Goal: Task Accomplishment & Management: Use online tool/utility

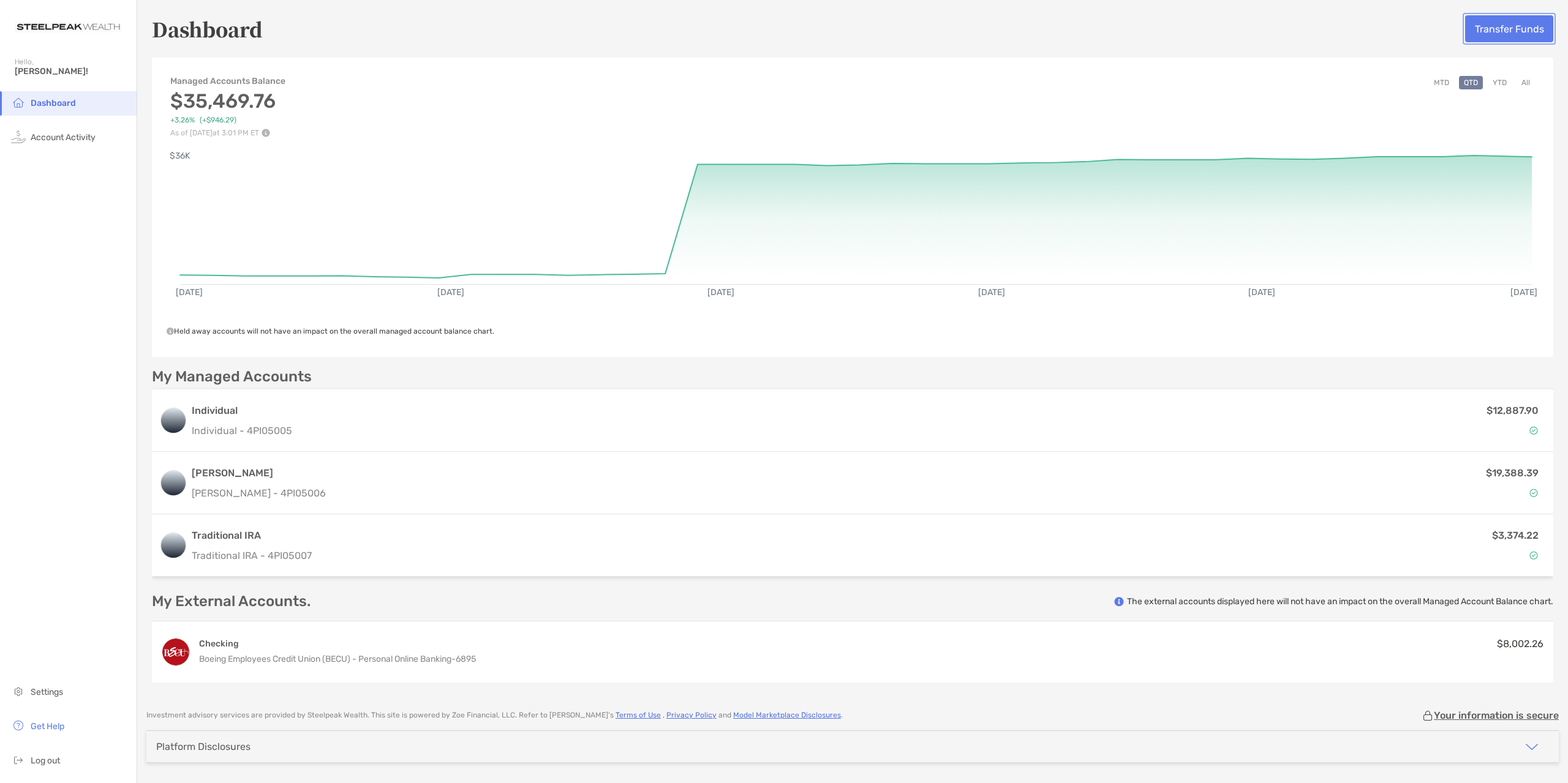
click at [1519, 19] on button "Transfer Funds" at bounding box center [1509, 28] width 88 height 27
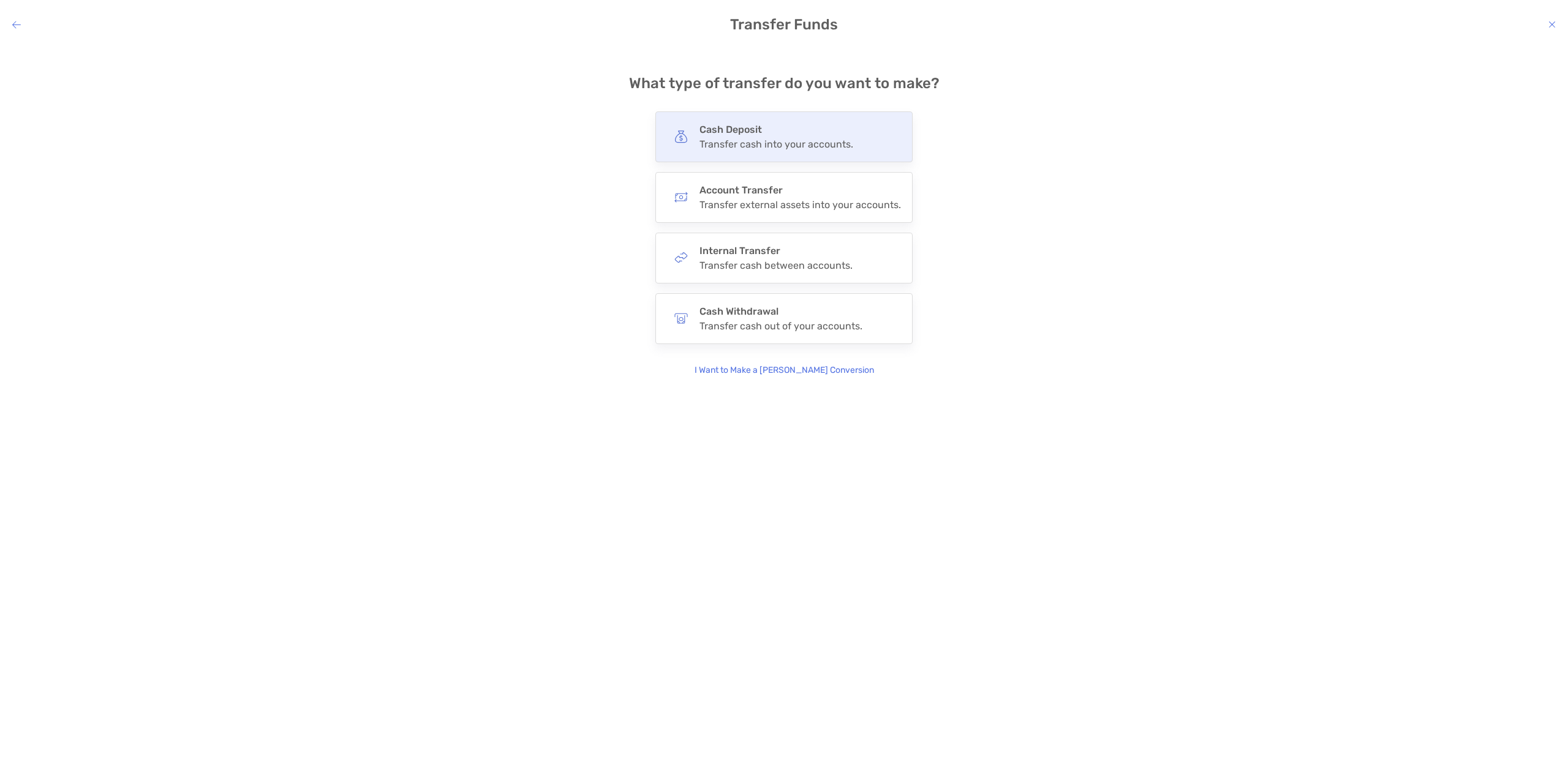
click at [806, 139] on div "Transfer cash into your accounts." at bounding box center [777, 144] width 154 height 11
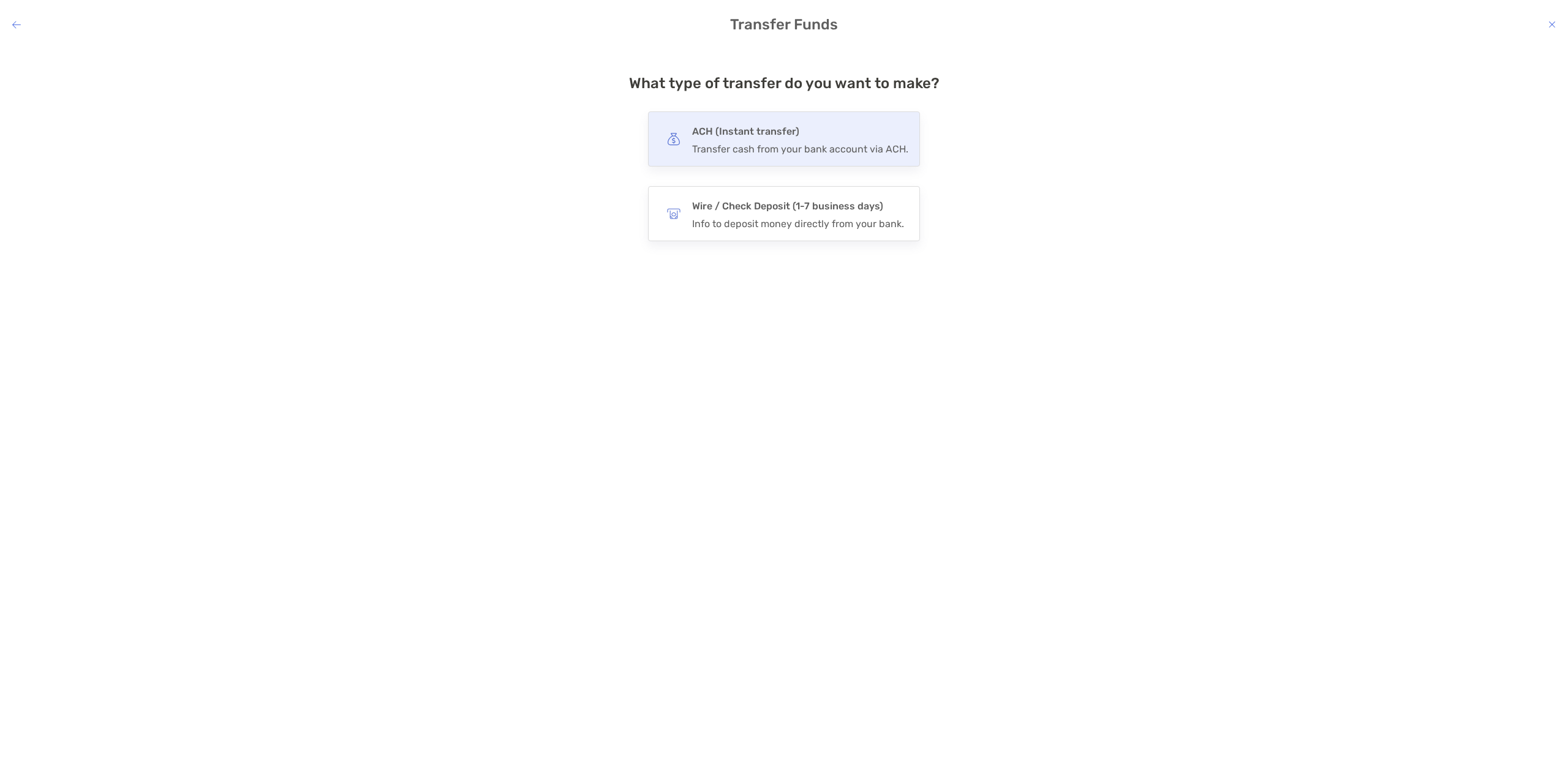
click at [820, 137] on h4 "ACH (Instant transfer)" at bounding box center [800, 131] width 216 height 17
click at [0, 0] on input "***" at bounding box center [0, 0] width 0 height 0
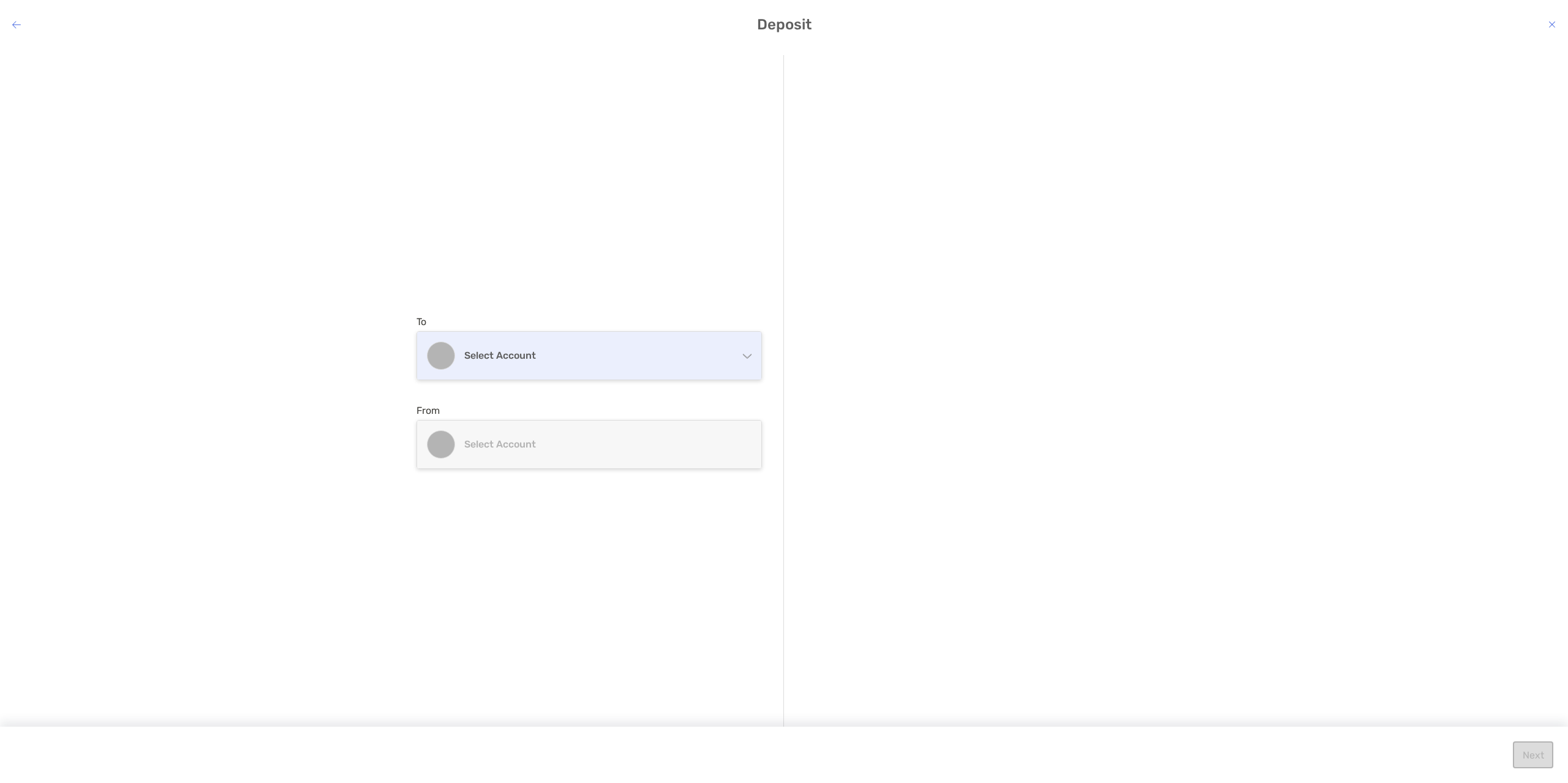
click at [649, 340] on div "Select account" at bounding box center [589, 355] width 345 height 48
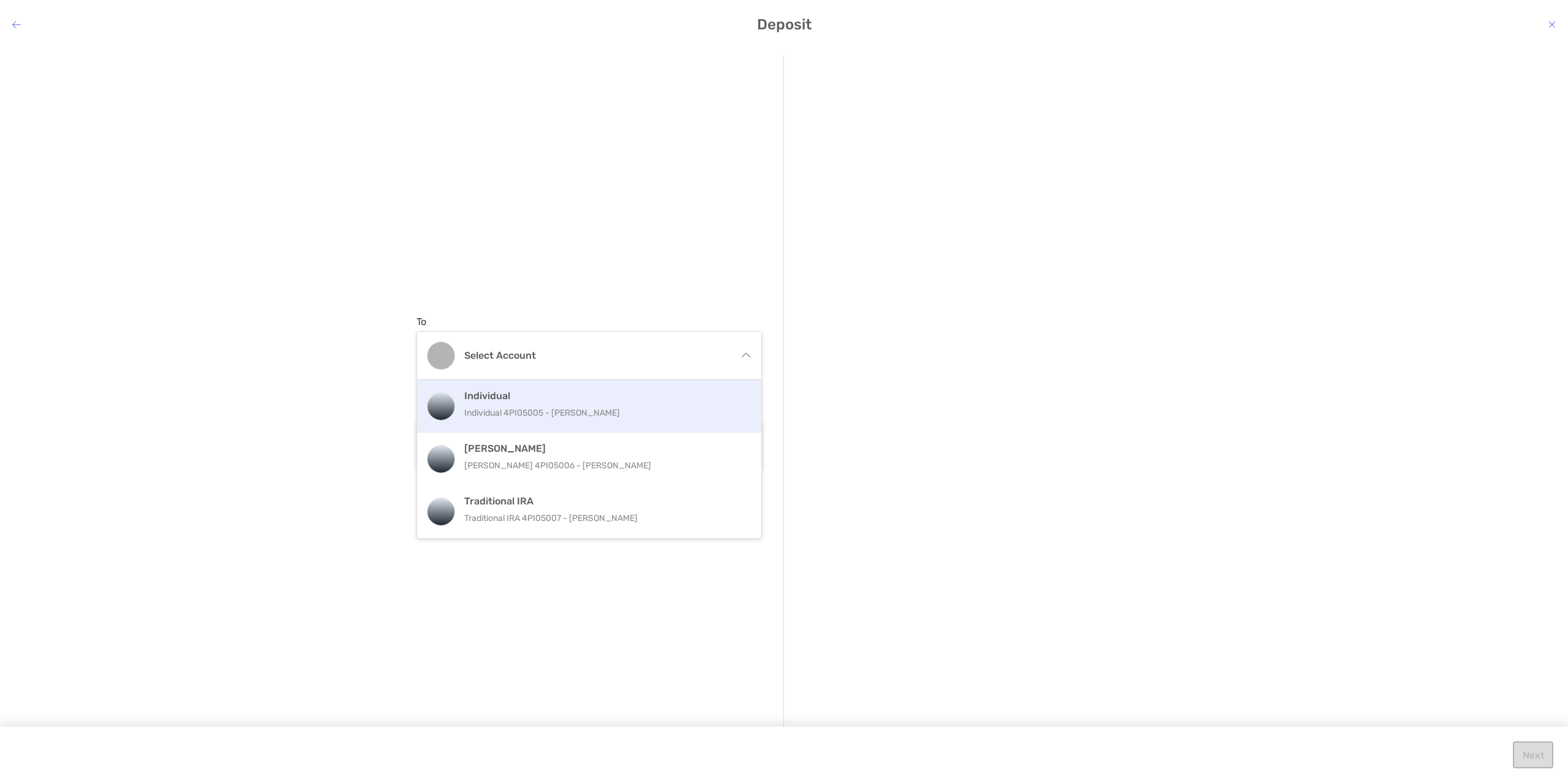
click at [555, 404] on div "Individual Individual 4PI05005 - Andrew Sprague" at bounding box center [602, 406] width 276 height 33
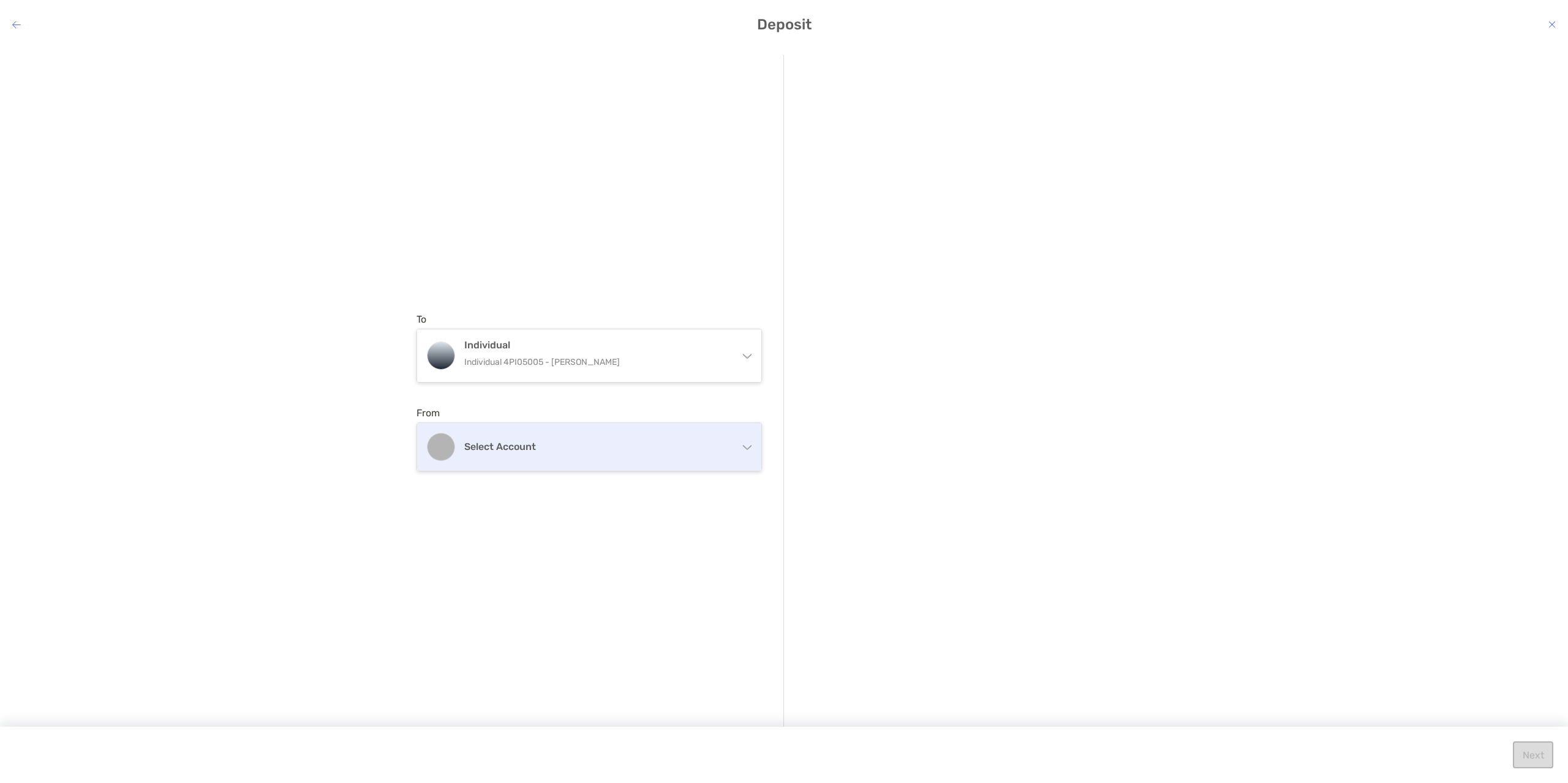
click at [626, 458] on div "Select account" at bounding box center [589, 447] width 345 height 48
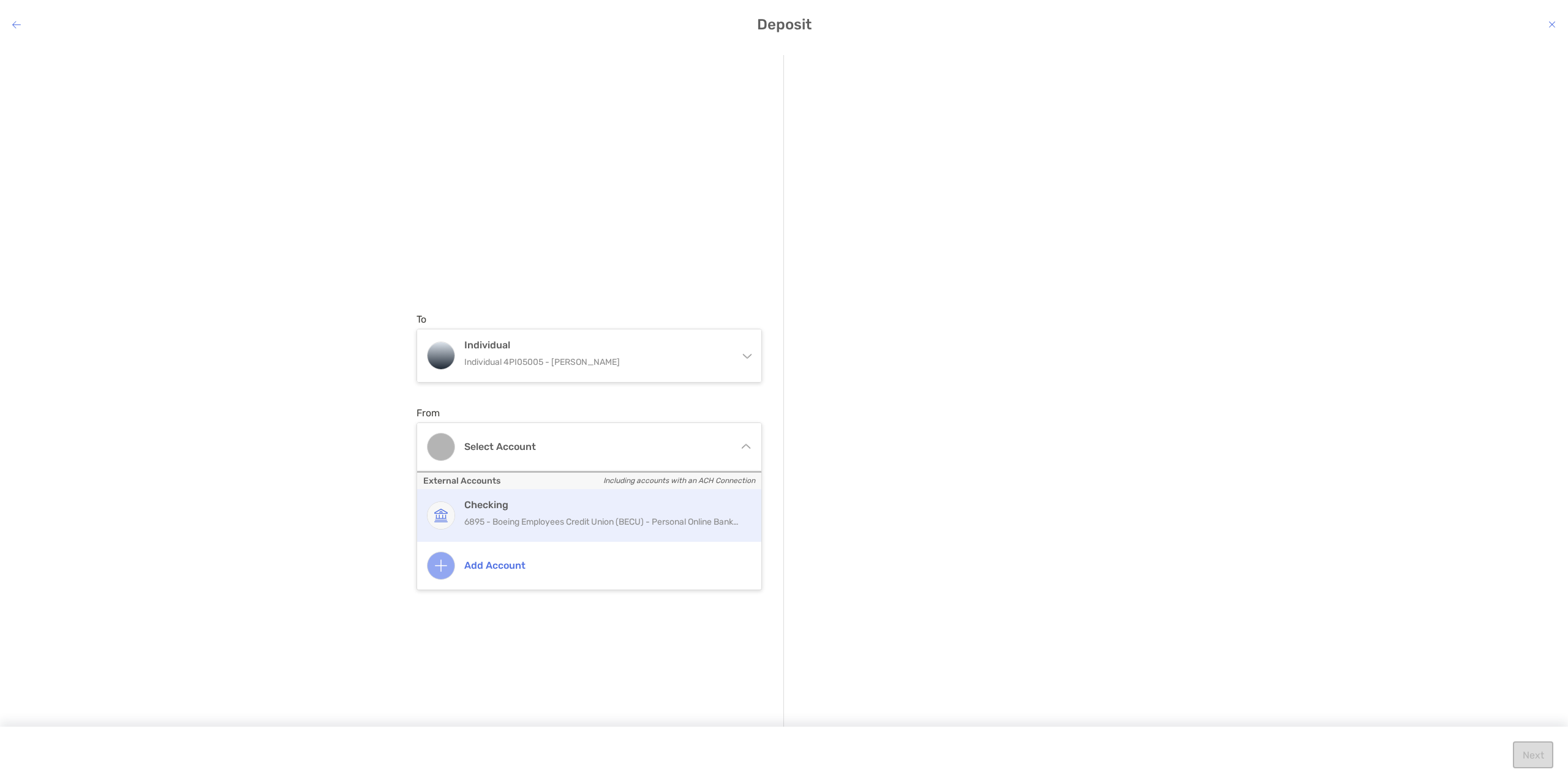
click at [593, 516] on p "6895 - Boeing Employees Credit Union (BECU) - Personal Online Banking" at bounding box center [602, 522] width 276 height 15
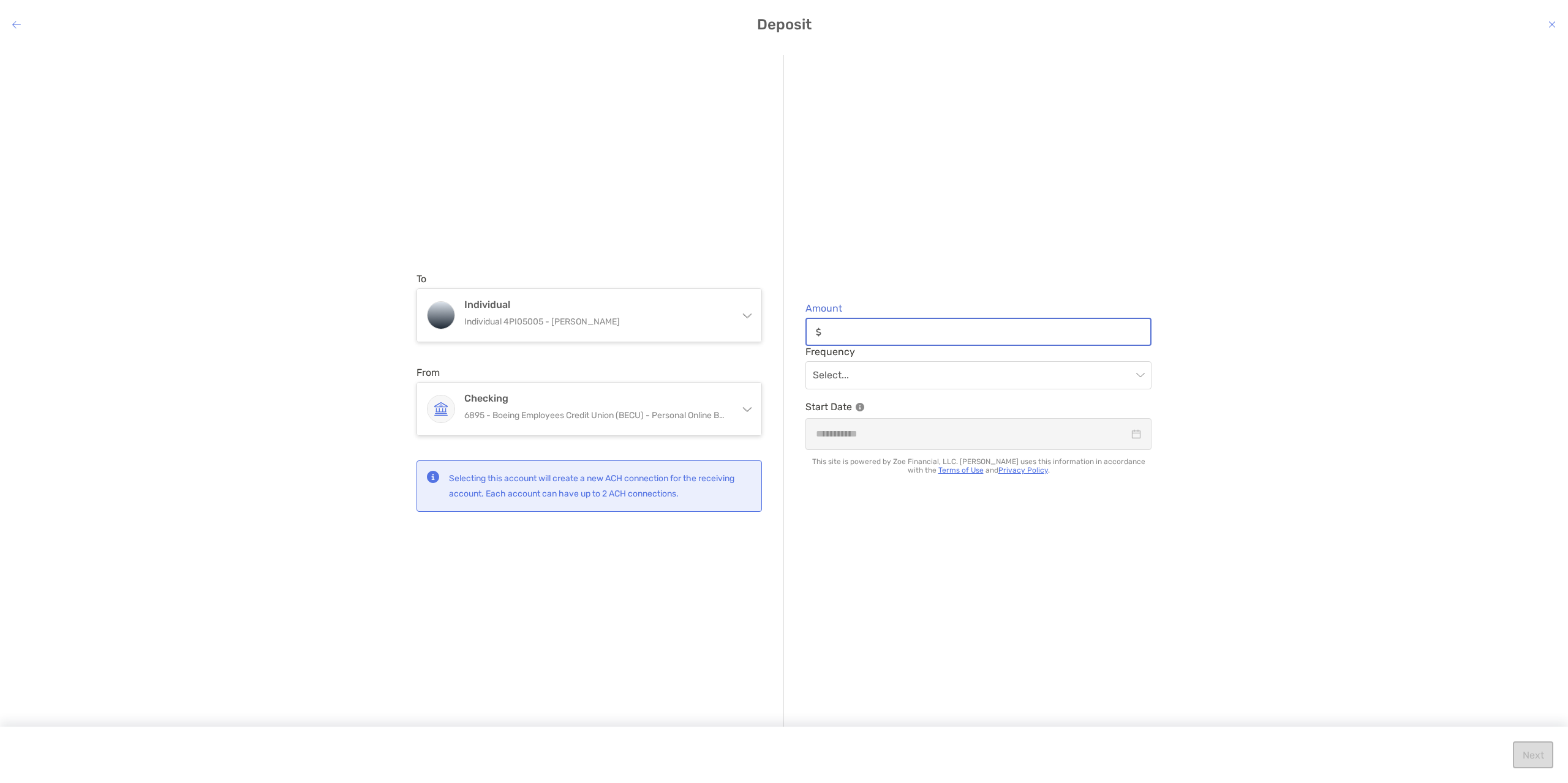
click at [877, 330] on input "Amount" at bounding box center [988, 332] width 324 height 11
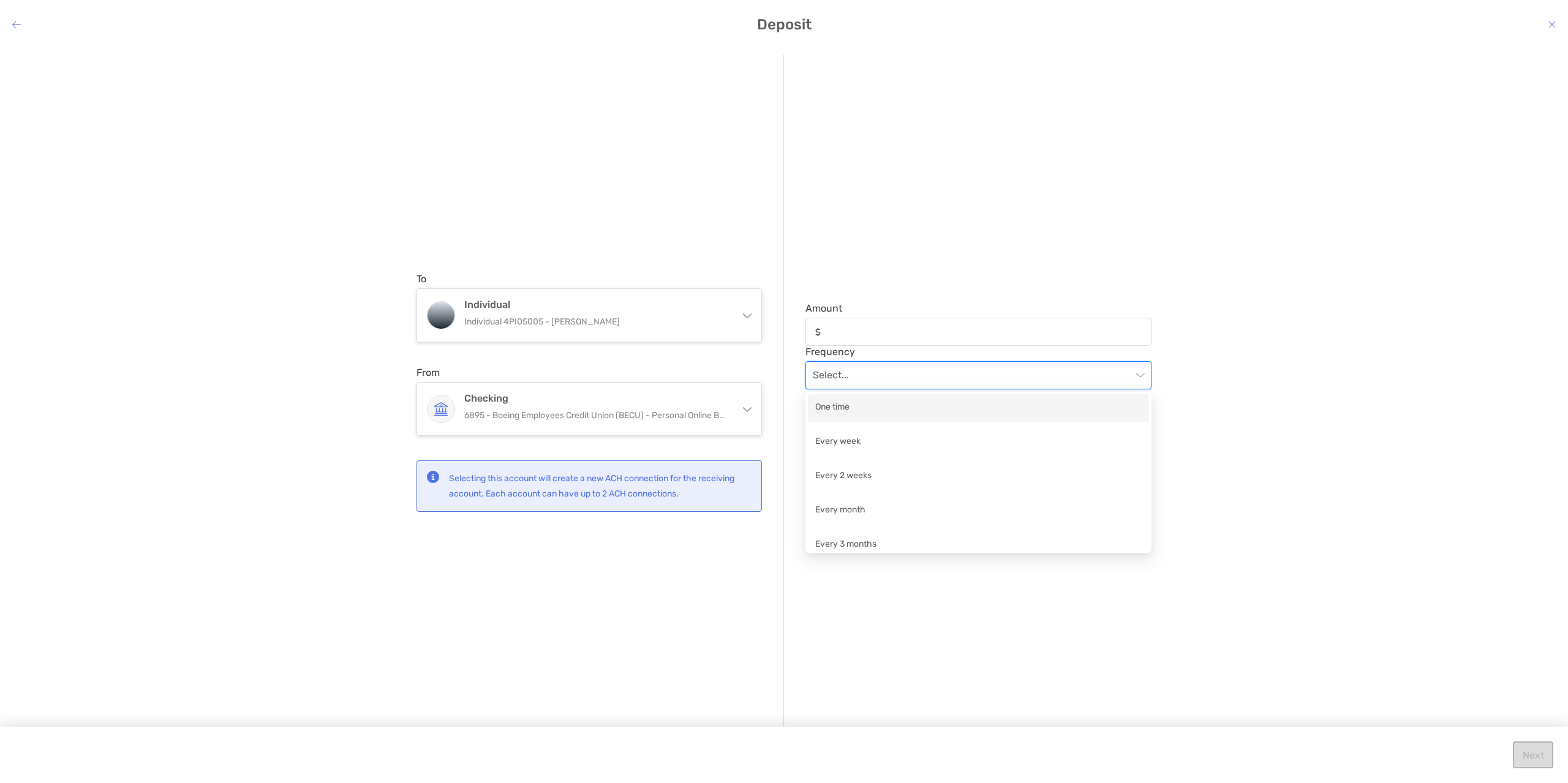
click at [930, 379] on input "modal" at bounding box center [972, 374] width 319 height 27
click at [930, 378] on input "modal" at bounding box center [972, 374] width 319 height 27
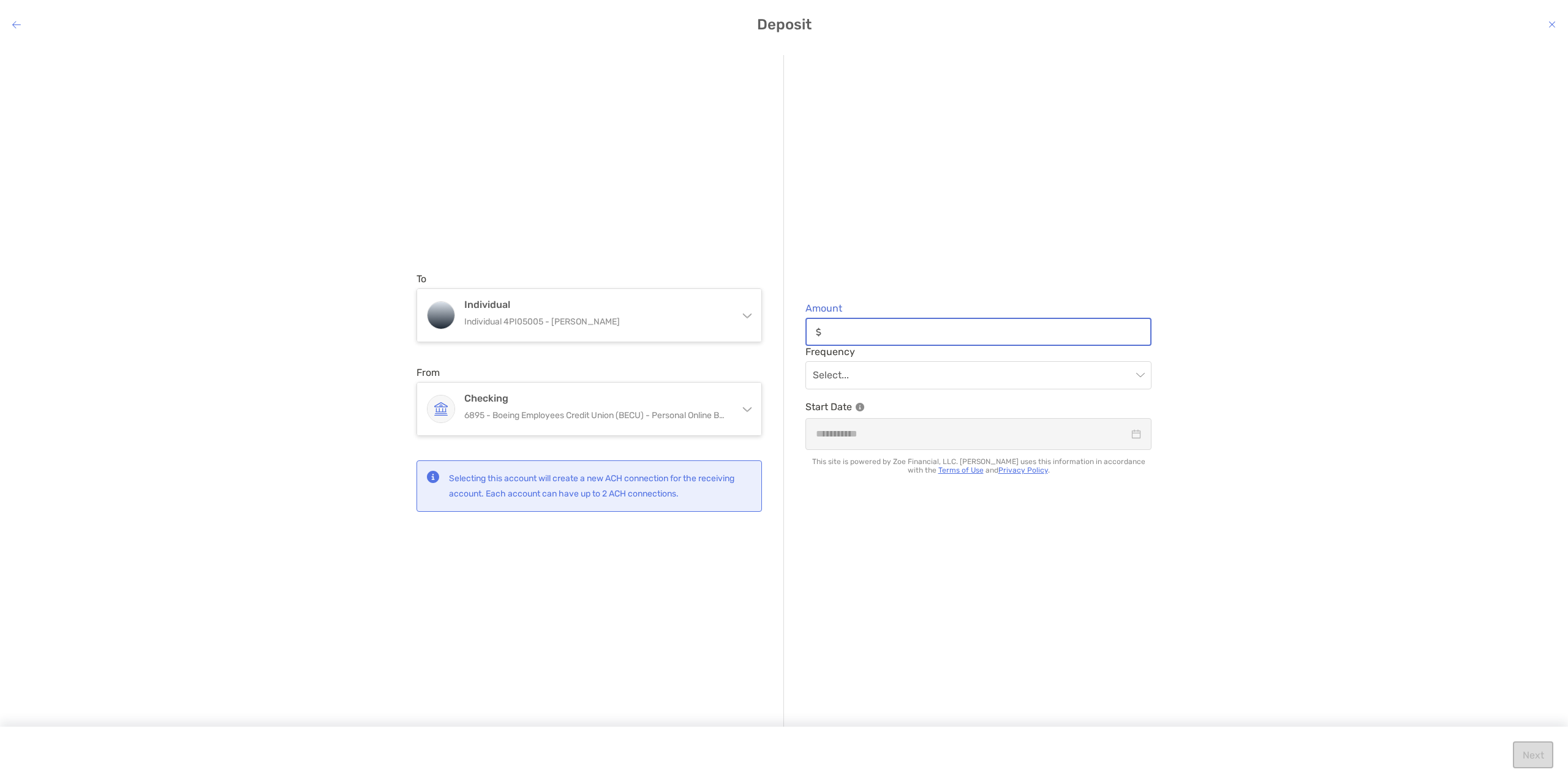
click at [863, 327] on input "Amount" at bounding box center [988, 332] width 324 height 11
type input "******"
click at [1219, 344] on div "To Individual Individual 4PI05005 - Andrew Sprague Individual Individual 4PI050…" at bounding box center [784, 405] width 1568 height 720
click at [1015, 383] on input "modal" at bounding box center [972, 374] width 319 height 27
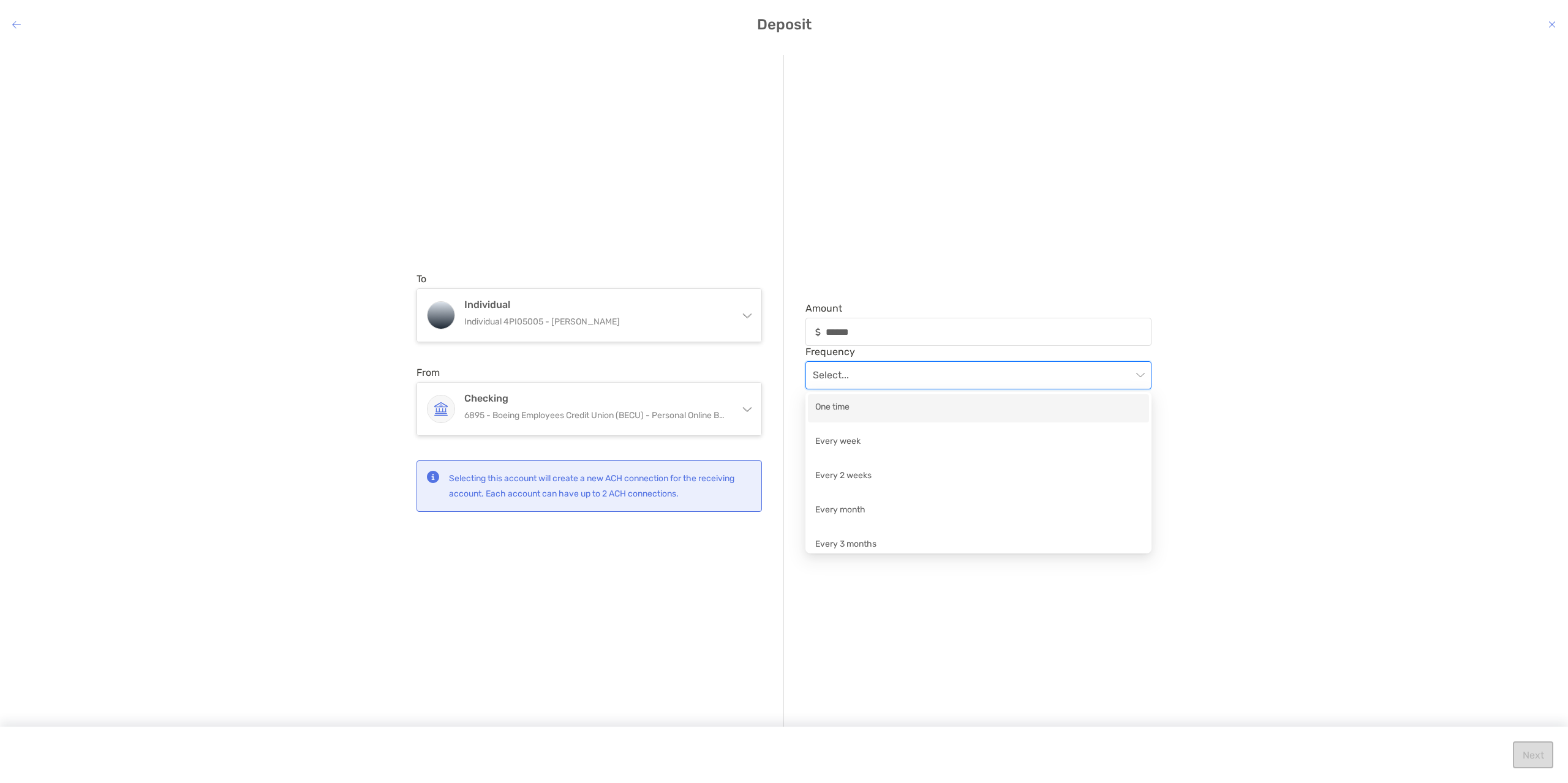
click at [845, 407] on div "One time" at bounding box center [978, 408] width 327 height 15
click at [933, 439] on input "modal" at bounding box center [972, 434] width 313 height 15
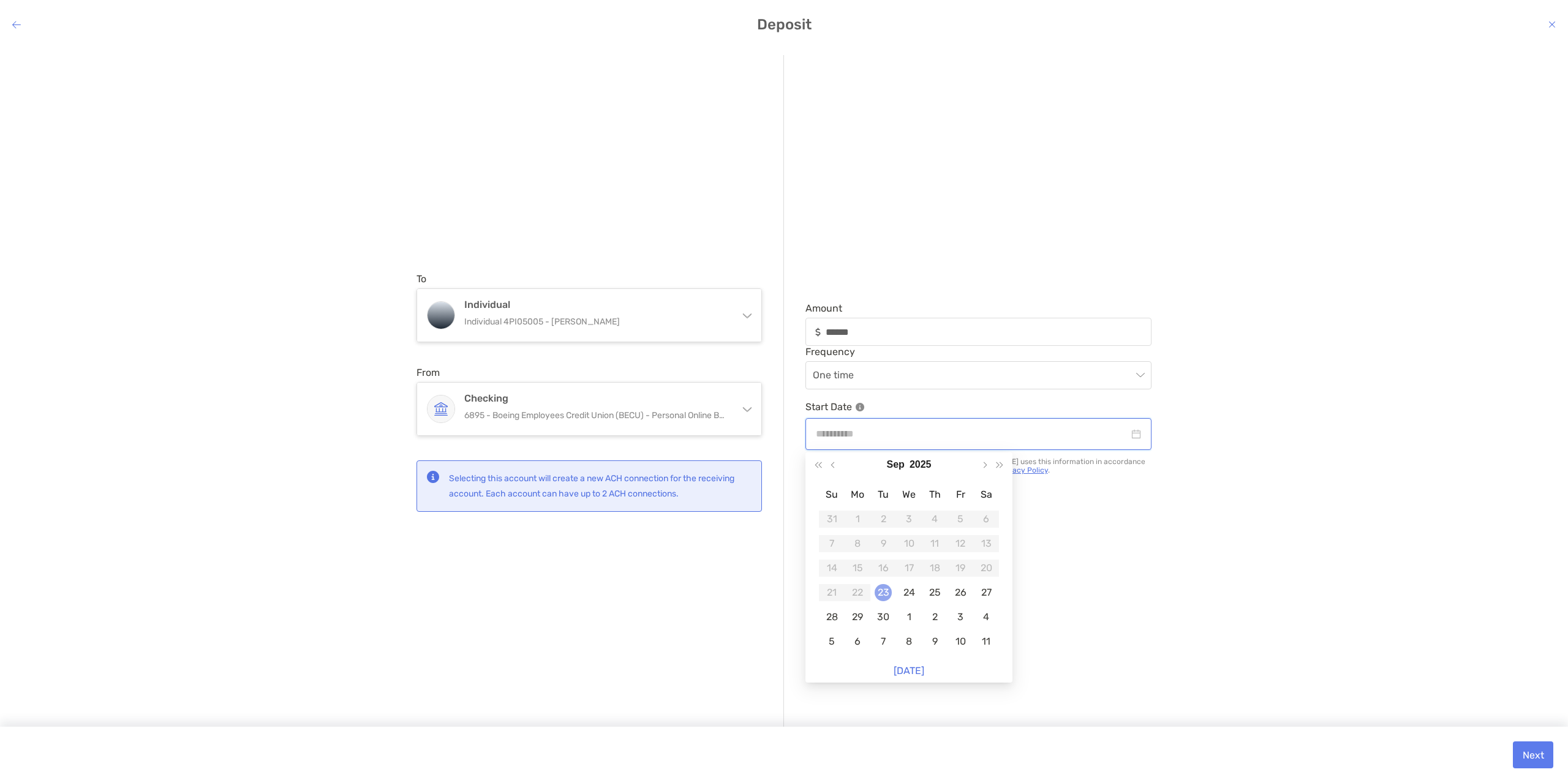
type input "**********"
click at [893, 592] on td "23" at bounding box center [883, 593] width 26 height 24
click at [1543, 755] on button "Next" at bounding box center [1533, 755] width 41 height 27
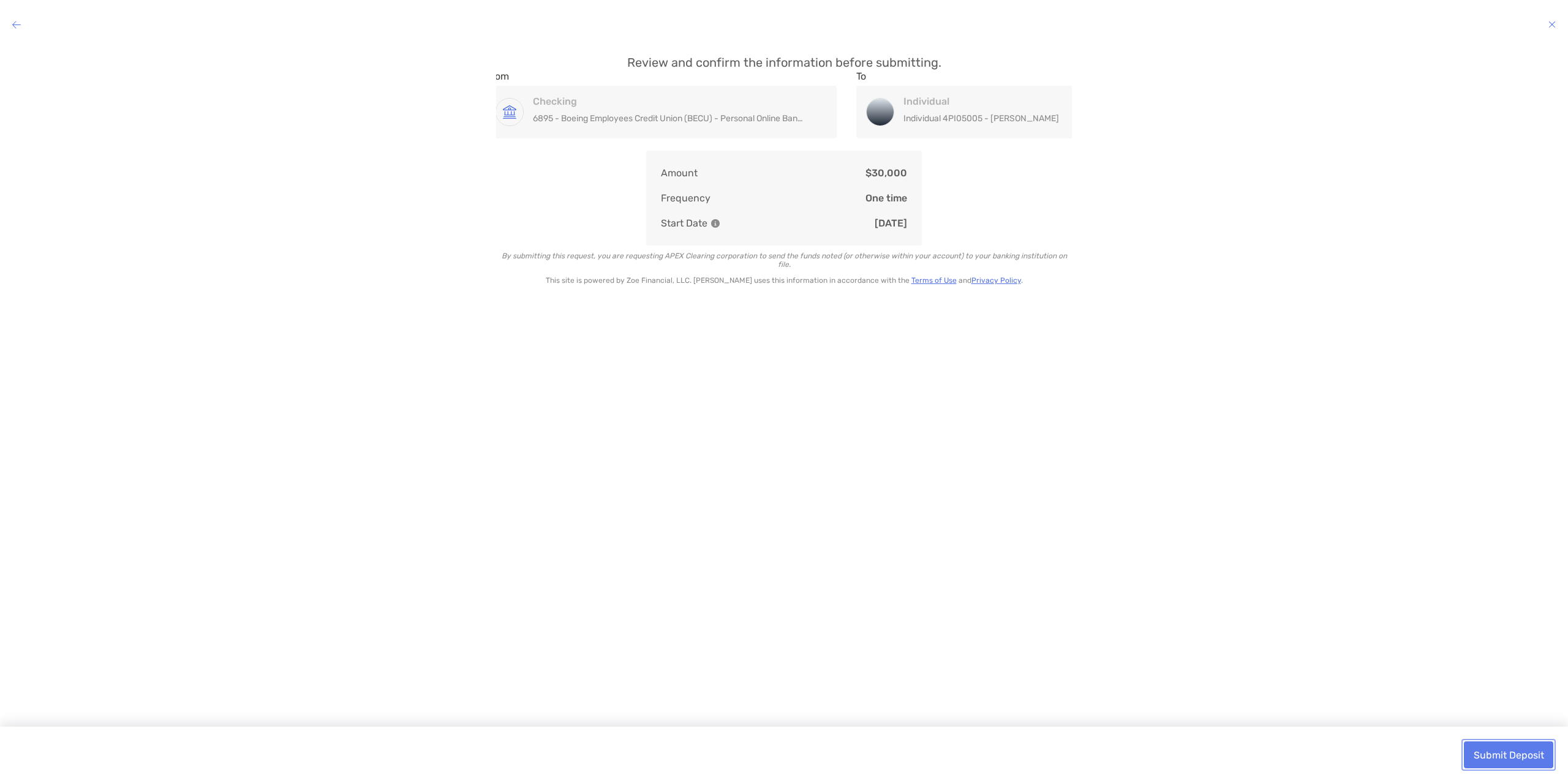
click at [1501, 756] on button "Submit Deposit" at bounding box center [1508, 755] width 89 height 27
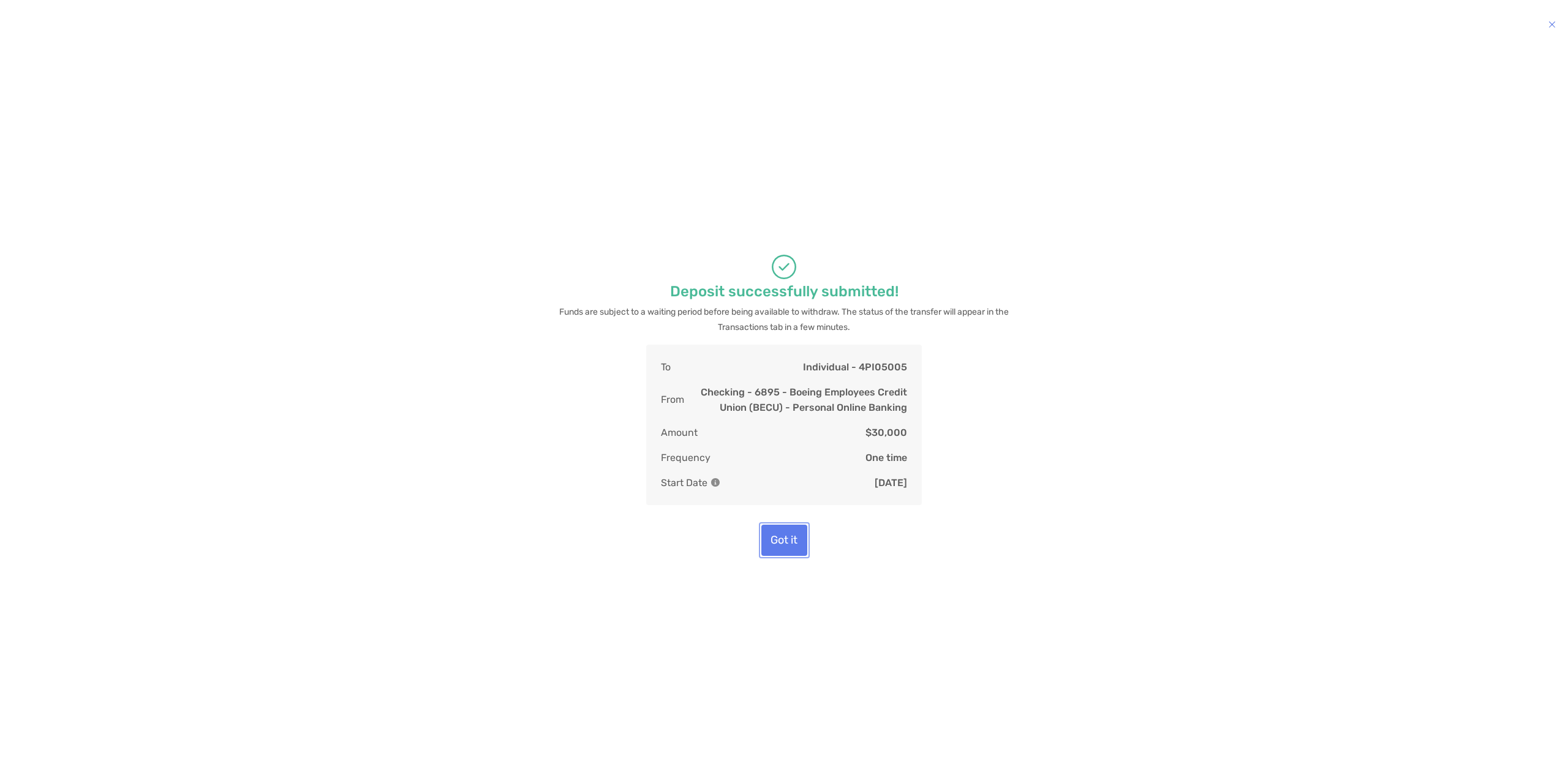
click at [790, 541] on button "Got it" at bounding box center [784, 540] width 46 height 32
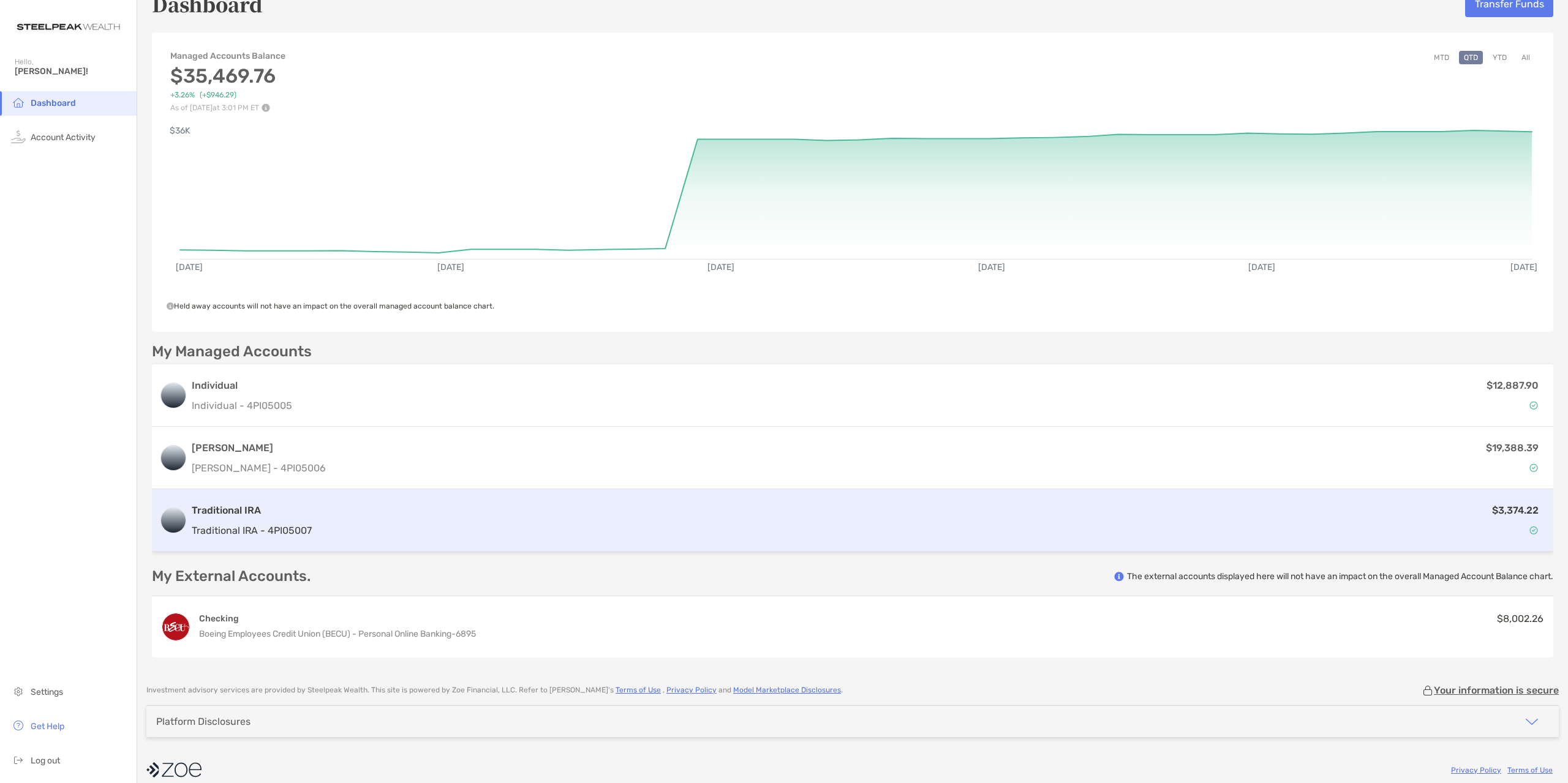
scroll to position [38, 0]
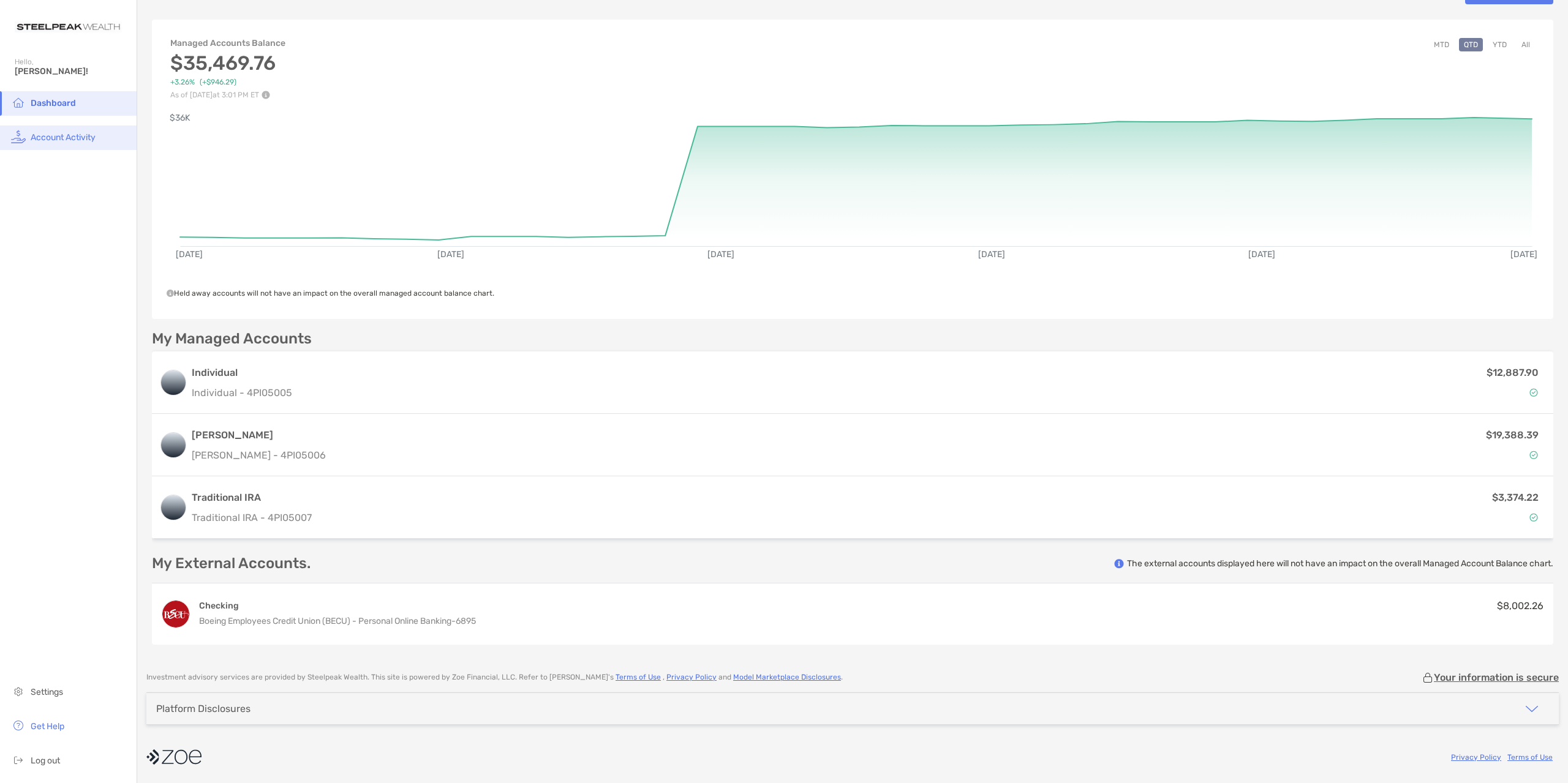
click at [49, 134] on span "Account Activity" at bounding box center [63, 137] width 65 height 11
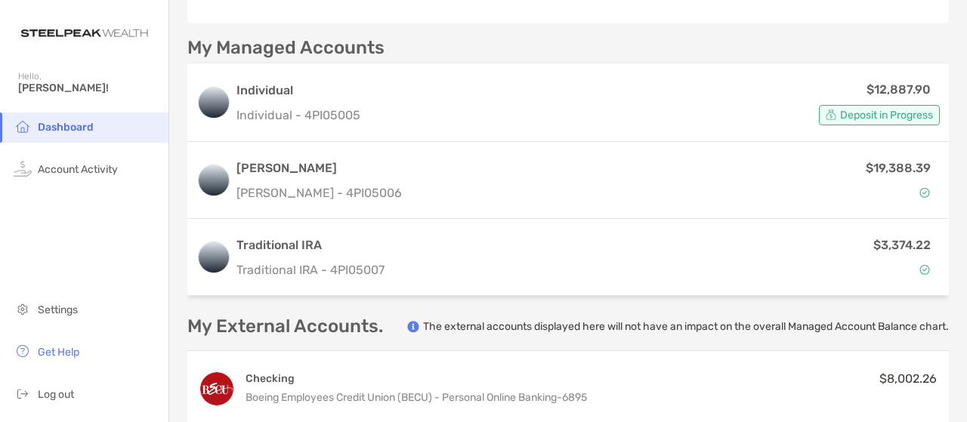
scroll to position [364, 0]
